Goal: Find specific page/section: Find specific page/section

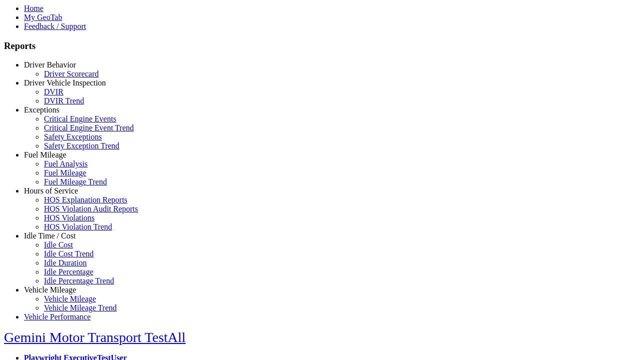
click at [57, 114] on link "Exceptions" at bounding box center [41, 109] width 35 height 8
click at [65, 141] on link "Safety Exceptions" at bounding box center [73, 136] width 58 height 8
select select "**********"
type input "**********"
